Goal: Use online tool/utility: Utilize a website feature to perform a specific function

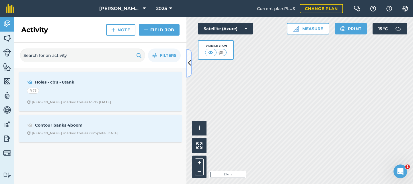
click at [189, 64] on icon at bounding box center [189, 63] width 3 height 10
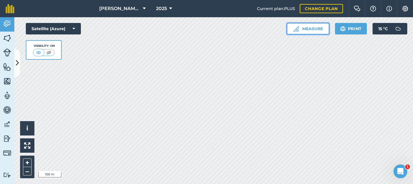
click at [305, 30] on button "Measure" at bounding box center [307, 28] width 42 height 11
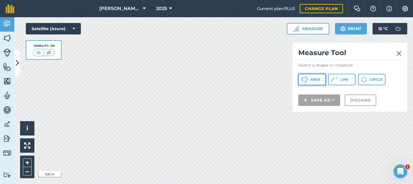
click at [311, 77] on span "Area" at bounding box center [315, 79] width 10 height 5
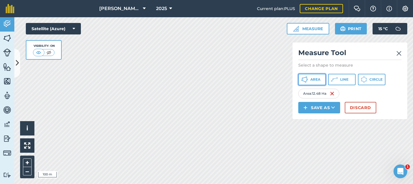
click at [313, 78] on span "Area" at bounding box center [315, 79] width 10 height 5
click at [312, 78] on span "Area" at bounding box center [315, 79] width 10 height 5
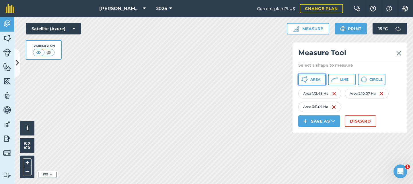
click at [317, 80] on span "Area" at bounding box center [315, 79] width 10 height 5
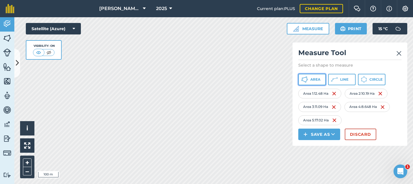
click at [309, 80] on button "Area" at bounding box center [312, 79] width 28 height 11
click at [309, 79] on button "Area" at bounding box center [312, 79] width 28 height 11
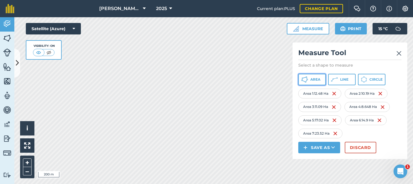
click at [312, 77] on span "Area" at bounding box center [315, 79] width 10 height 5
